Goal: Task Accomplishment & Management: Complete application form

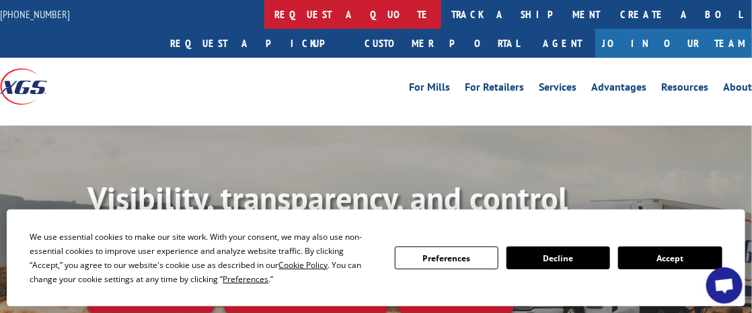
click at [264, 15] on link "request a quote" at bounding box center [352, 14] width 177 height 29
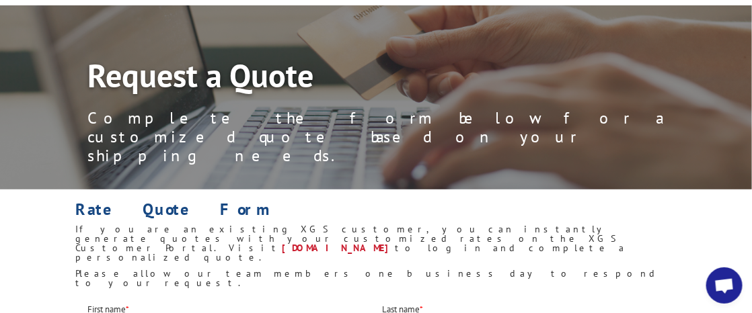
scroll to position [134, 0]
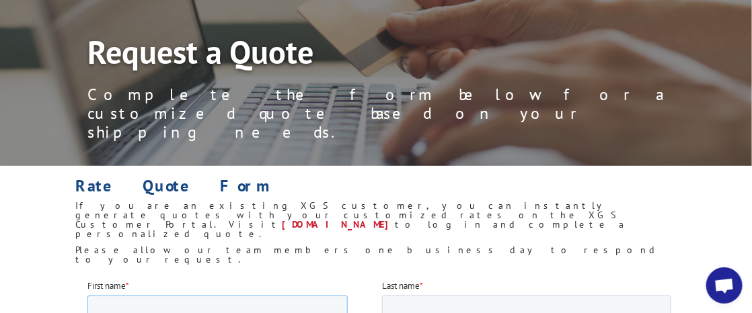
click at [123, 311] on input "First name *" at bounding box center [217, 309] width 260 height 27
type input "alice"
click at [419, 311] on input "Last name *" at bounding box center [525, 309] width 289 height 27
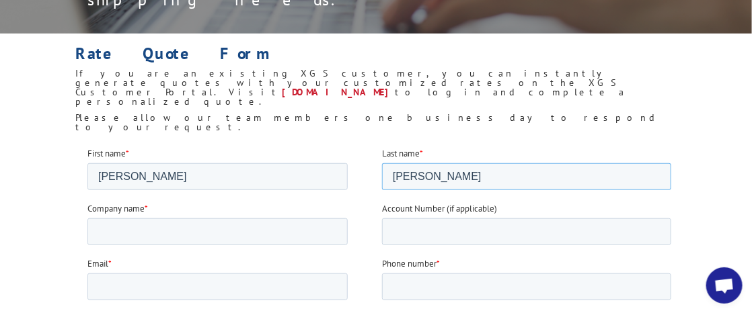
scroll to position [268, 0]
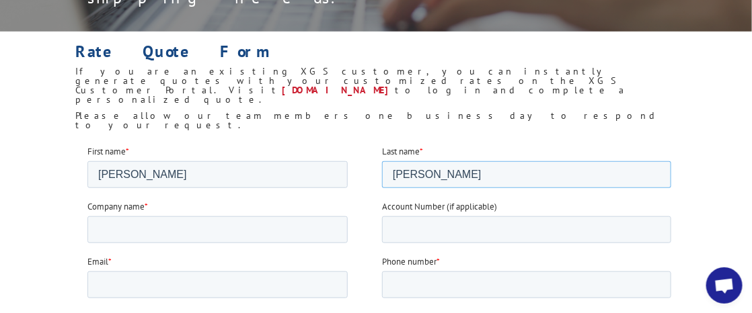
type input "sornson"
click at [143, 227] on input "Company name *" at bounding box center [217, 230] width 260 height 27
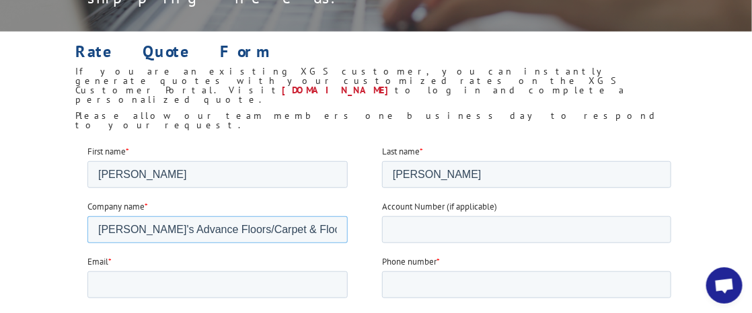
type input "Karen's Advance Floors/Carpet & Floors Corp"
click at [120, 283] on input "Email *" at bounding box center [217, 285] width 260 height 27
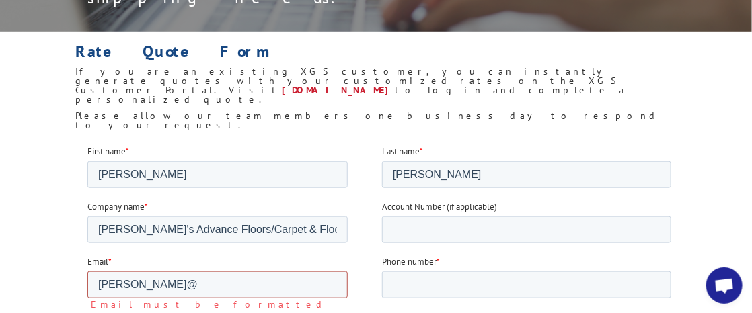
type input "alice@karensadvancefloors.com"
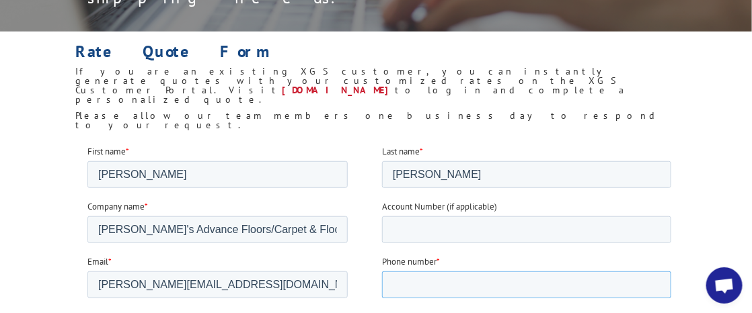
click at [461, 282] on input "Phone number *" at bounding box center [525, 285] width 289 height 27
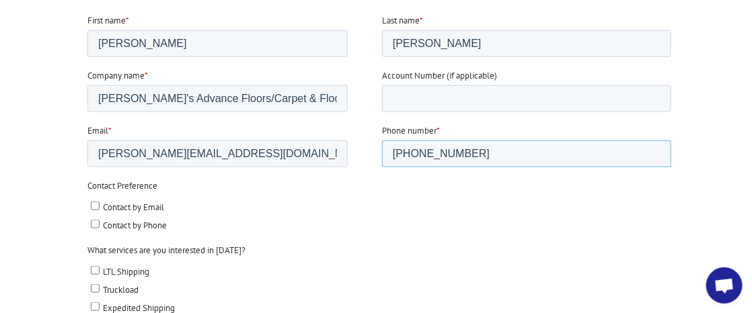
scroll to position [404, 0]
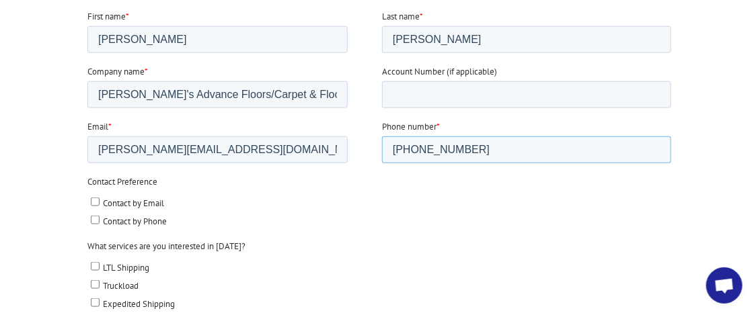
type input "248-620-4065"
click at [95, 201] on input "Contact by Email" at bounding box center [94, 202] width 9 height 9
checkbox input "true"
click at [94, 218] on input "Contact by Phone" at bounding box center [94, 220] width 9 height 9
checkbox input "true"
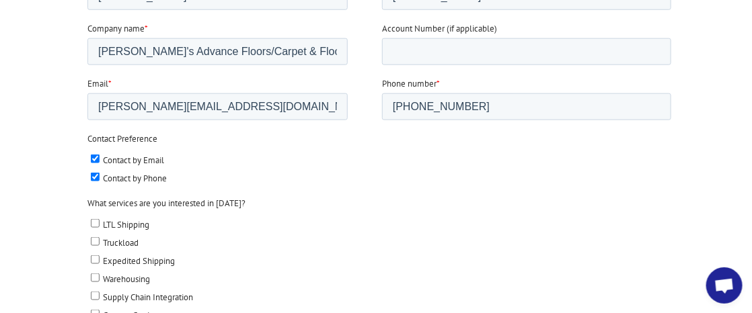
scroll to position [470, 0]
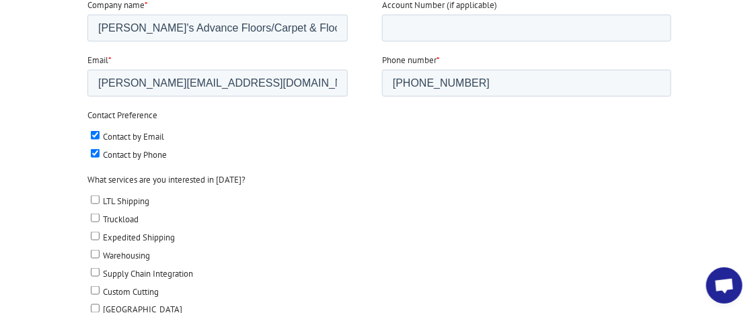
click at [95, 235] on input "Expedited Shipping" at bounding box center [94, 237] width 9 height 9
checkbox input "true"
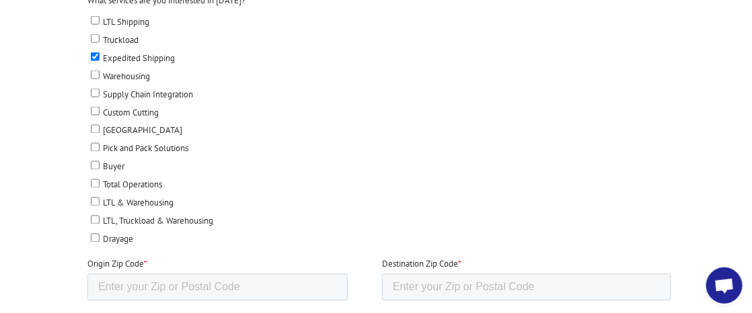
scroll to position [672, 0]
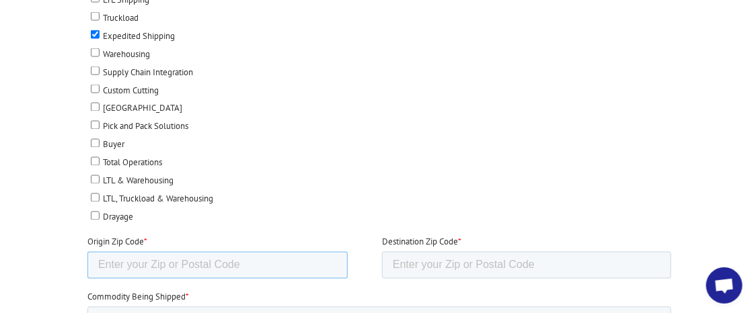
click at [148, 264] on input "Origin Zip Code *" at bounding box center [217, 266] width 260 height 27
type input "48346"
click at [439, 261] on input "Destination Zip Code *" at bounding box center [525, 266] width 289 height 27
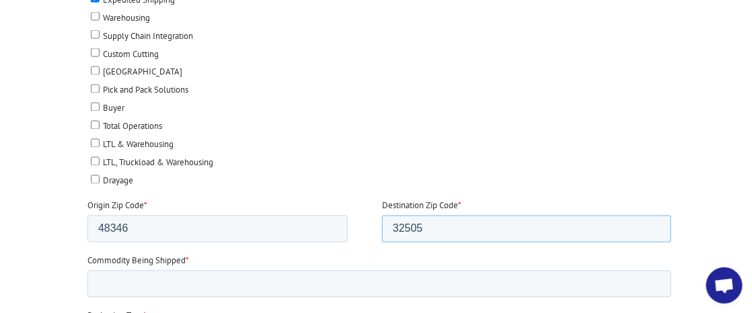
scroll to position [740, 0]
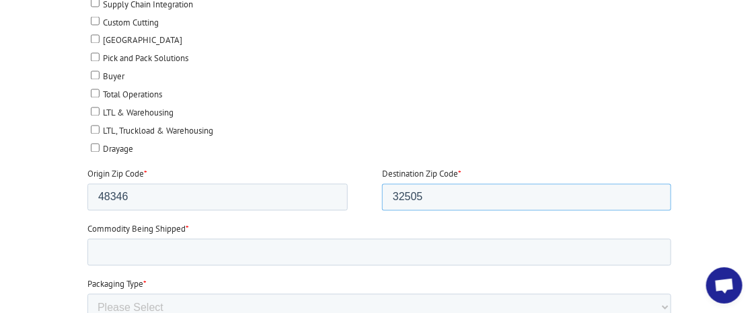
type input "32505"
click at [136, 250] on input "Commodity Being Shipped *" at bounding box center [379, 253] width 584 height 27
type input "LVT"
click at [147, 302] on select "Please Select Rolled Goods Palletized" at bounding box center [379, 308] width 584 height 27
select select "Pallets (40"x48")"
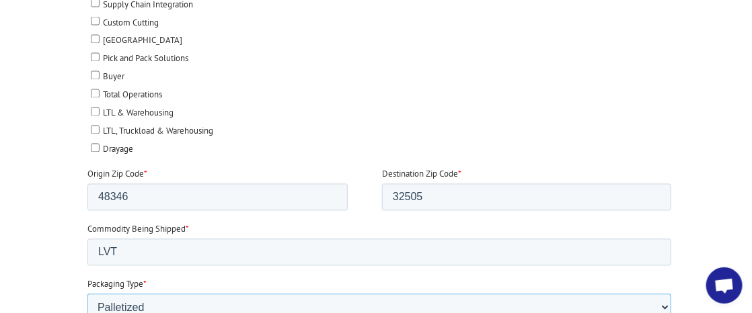
click at [87, 322] on select "Please Select Rolled Goods Palletized" at bounding box center [379, 308] width 584 height 27
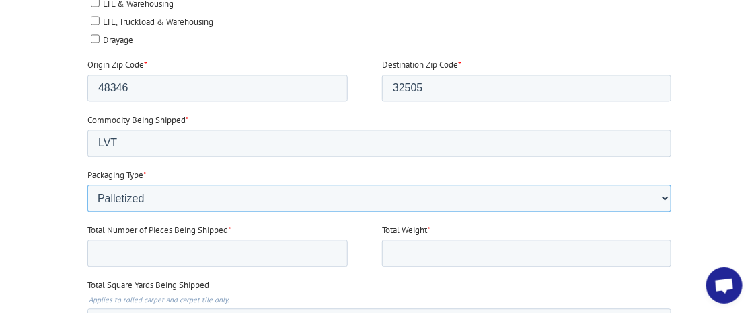
scroll to position [874, 0]
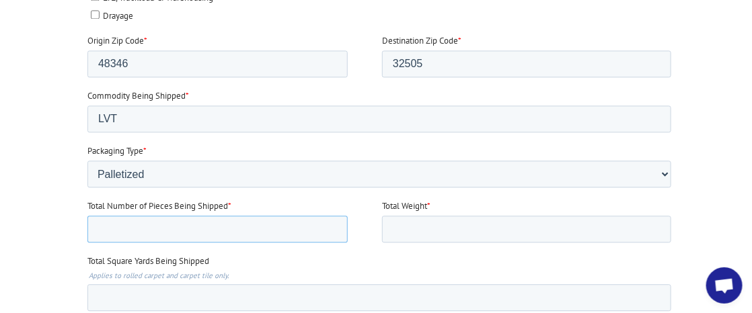
click at [120, 223] on input "Total Number of Pieces Being Shipped *" at bounding box center [217, 230] width 260 height 27
type input "21"
click at [411, 224] on input "Total Weight *" at bounding box center [525, 230] width 289 height 27
type input "841.13"
click at [114, 295] on input "Total Square Yards Being Shipped" at bounding box center [379, 298] width 584 height 27
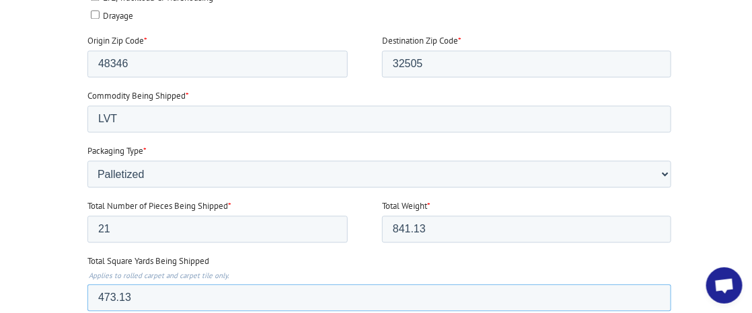
type input "473.13"
type textarea "1"
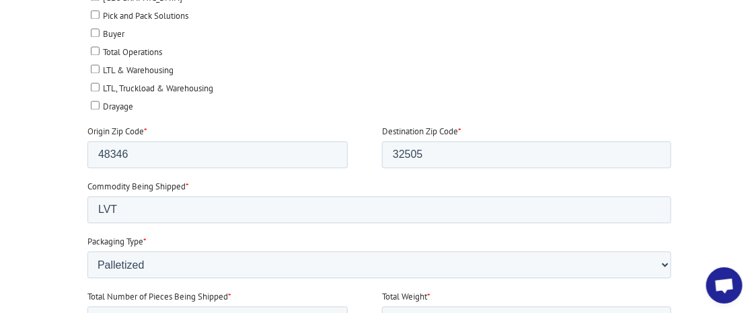
scroll to position [807, 0]
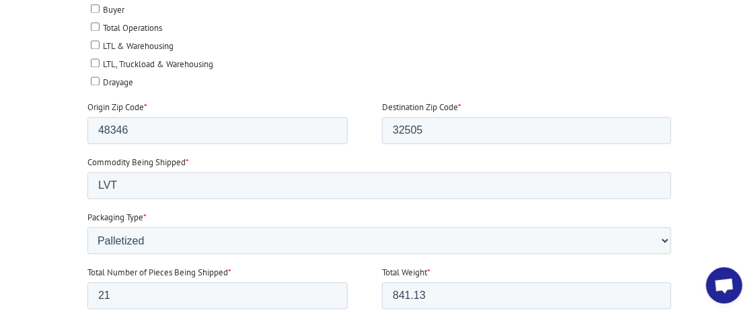
type textarea "21 boxes on 1 pallet"
drag, startPoint x: 116, startPoint y: 293, endPoint x: 81, endPoint y: 293, distance: 35.0
click at [87, 293] on html "First name * alice Last name * sornson Company name * Karen's Advance Floors/Ca…" at bounding box center [381, 121] width 589 height 1028
type input "1"
click at [355, 310] on fieldset "Total Number of Pieces Being Shipped * 1 Total Weight * 841.13" at bounding box center [381, 294] width 589 height 55
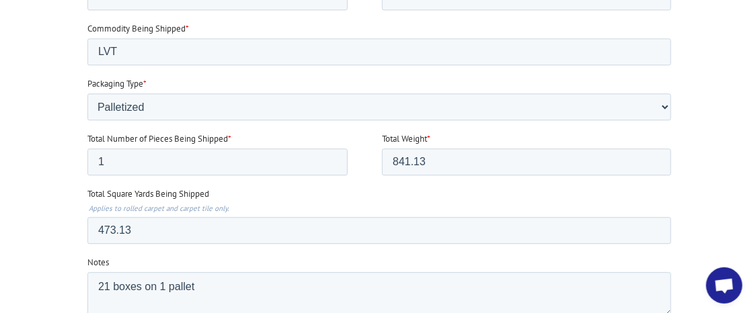
scroll to position [874, 0]
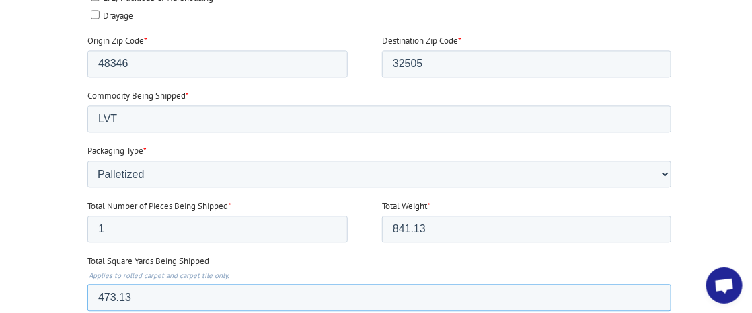
drag, startPoint x: 137, startPoint y: 294, endPoint x: 87, endPoint y: 295, distance: 49.1
click at [87, 295] on input "473.13" at bounding box center [379, 298] width 584 height 27
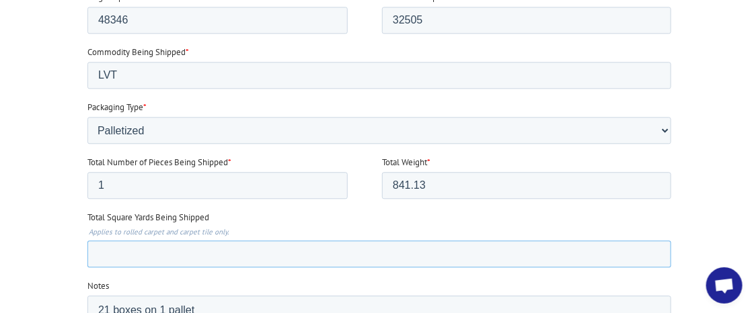
scroll to position [941, 0]
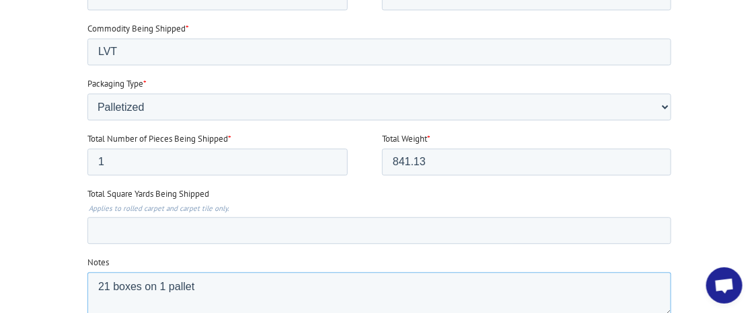
click at [247, 282] on textarea "21 boxes on 1 pallet" at bounding box center [379, 295] width 584 height 44
click at [198, 283] on textarea "21 boxes on 1 pallet 473.13 sf" at bounding box center [379, 295] width 584 height 44
click at [311, 278] on textarea "21 boxes on 1 pallet = 473.13 sf" at bounding box center [379, 295] width 584 height 44
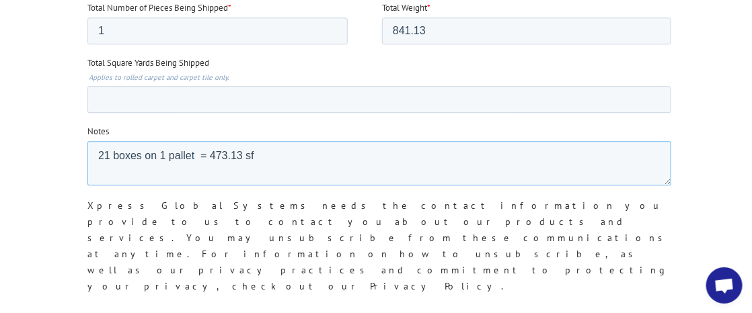
scroll to position [1076, 0]
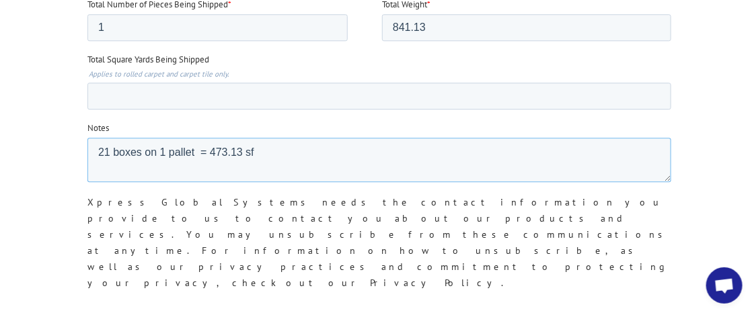
type textarea "21 boxes on 1 pallet = 473.13 sf"
